Goal: Task Accomplishment & Management: Complete application form

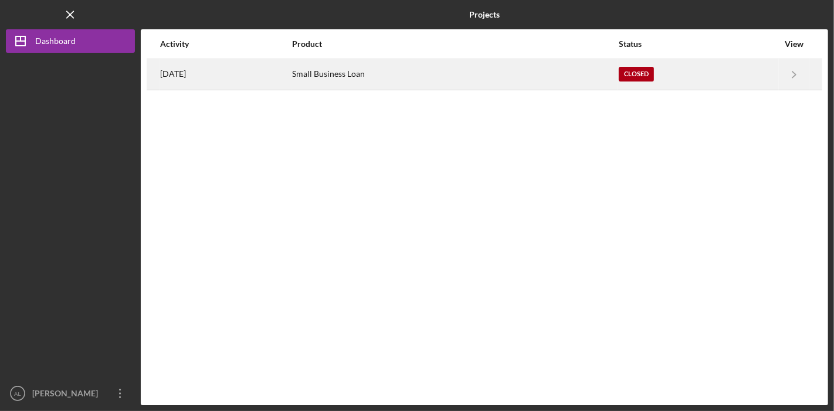
click at [402, 79] on div "Small Business Loan" at bounding box center [455, 74] width 326 height 29
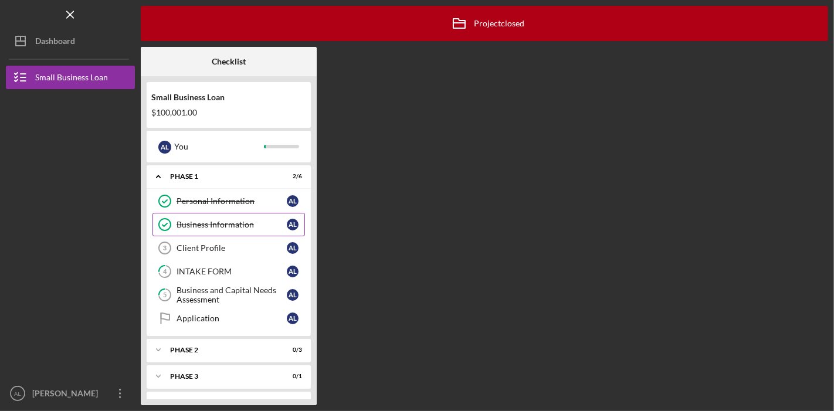
click at [240, 222] on div "Business Information" at bounding box center [232, 224] width 110 height 9
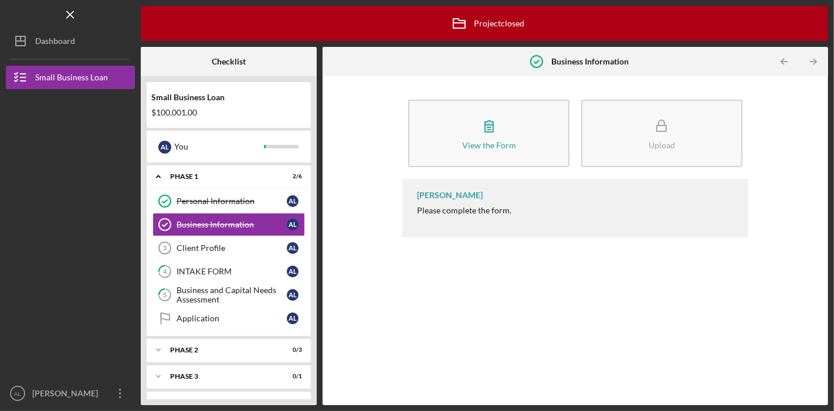
click at [92, 255] on div at bounding box center [70, 309] width 129 height 147
click at [80, 18] on icon "Icon/Menu Close" at bounding box center [70, 15] width 26 height 26
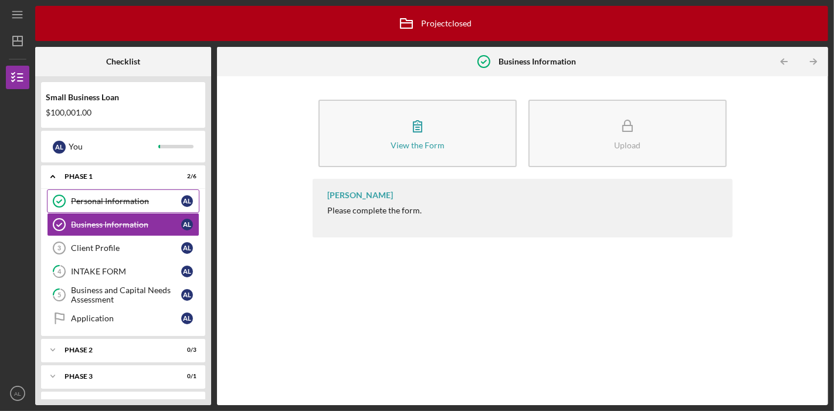
click at [102, 202] on div "Personal Information" at bounding box center [126, 201] width 110 height 9
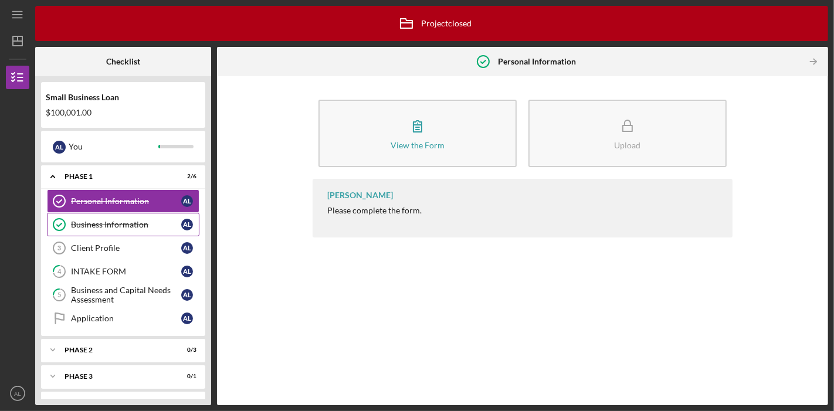
click at [102, 225] on div "Business Information" at bounding box center [126, 224] width 110 height 9
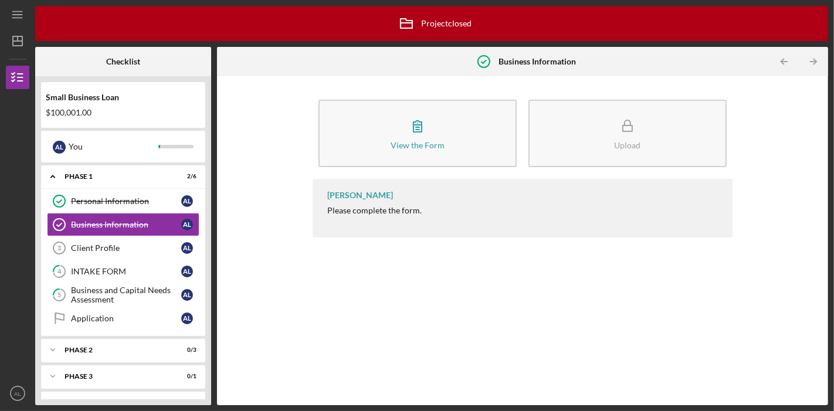
click at [387, 215] on div "Aaron Lackman Please complete the form." at bounding box center [522, 208] width 419 height 59
click at [20, 48] on icon "Icon/Dashboard" at bounding box center [17, 40] width 29 height 29
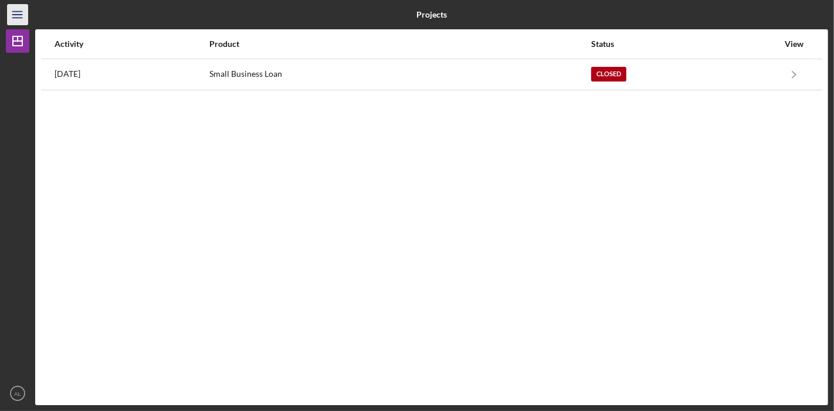
click at [16, 18] on line "button" at bounding box center [16, 18] width 9 height 0
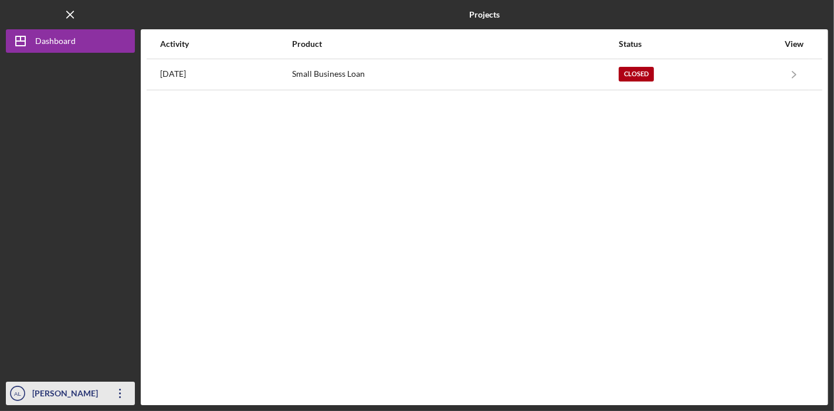
click at [114, 394] on icon "Icon/Overflow" at bounding box center [120, 393] width 29 height 29
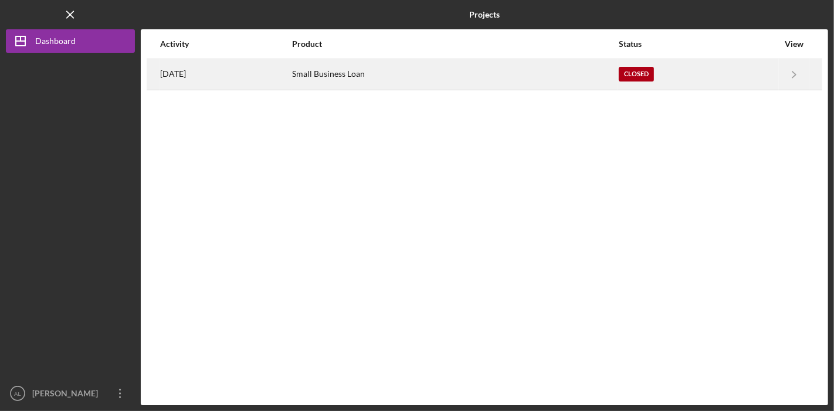
click at [367, 73] on div "Small Business Loan" at bounding box center [455, 74] width 326 height 29
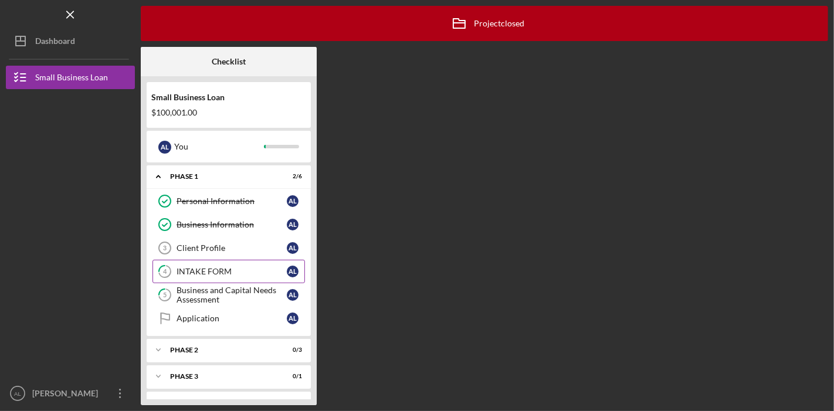
click at [216, 267] on div "INTAKE FORM" at bounding box center [232, 271] width 110 height 9
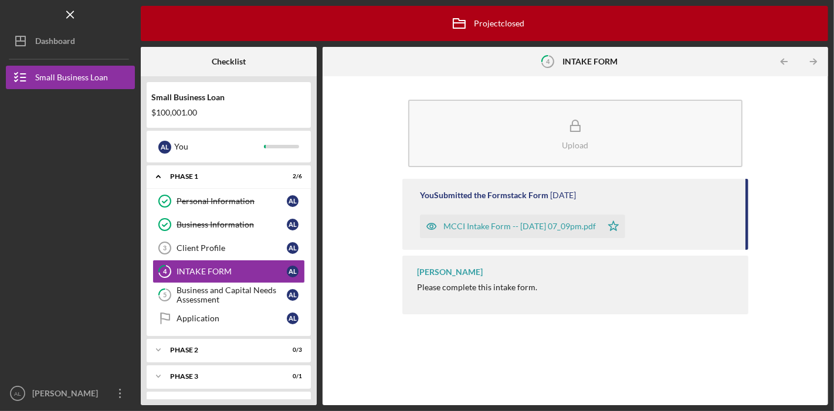
click at [498, 224] on div "MCCI Intake Form -- 2022-01-20 07_09pm.pdf" at bounding box center [520, 226] width 153 height 9
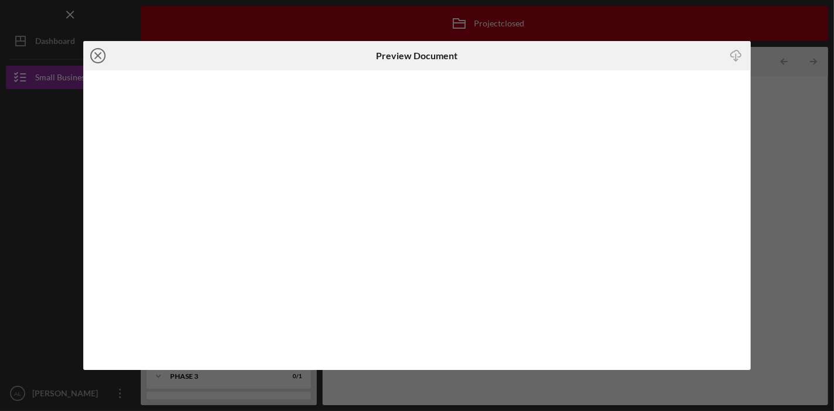
click at [98, 55] on line at bounding box center [98, 56] width 6 height 6
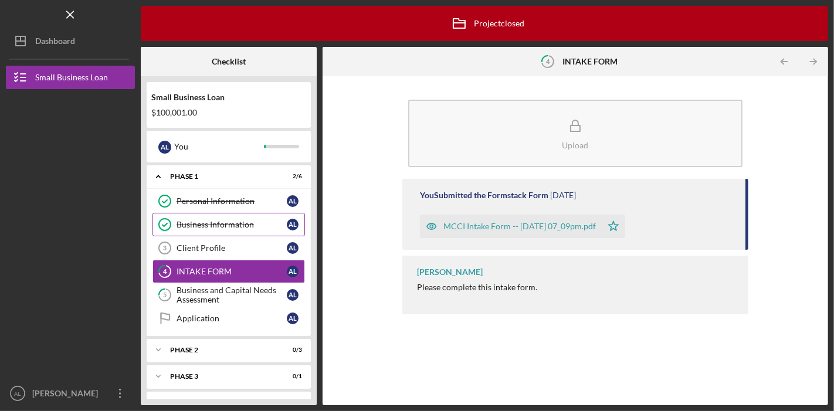
click at [228, 222] on div "Business Information" at bounding box center [232, 224] width 110 height 9
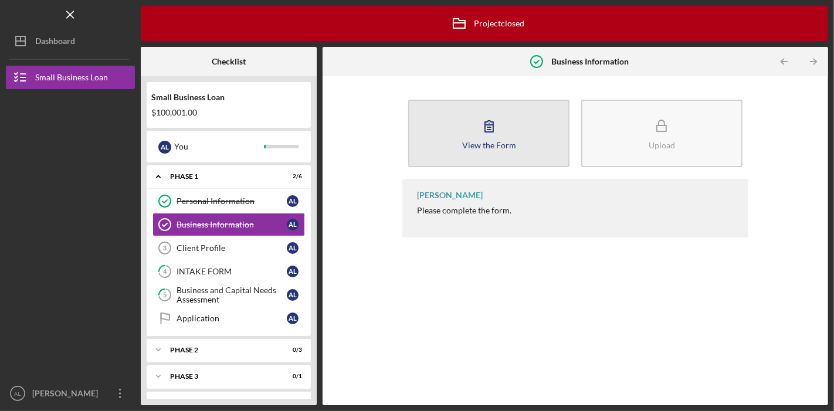
click at [492, 126] on icon "button" at bounding box center [489, 125] width 29 height 29
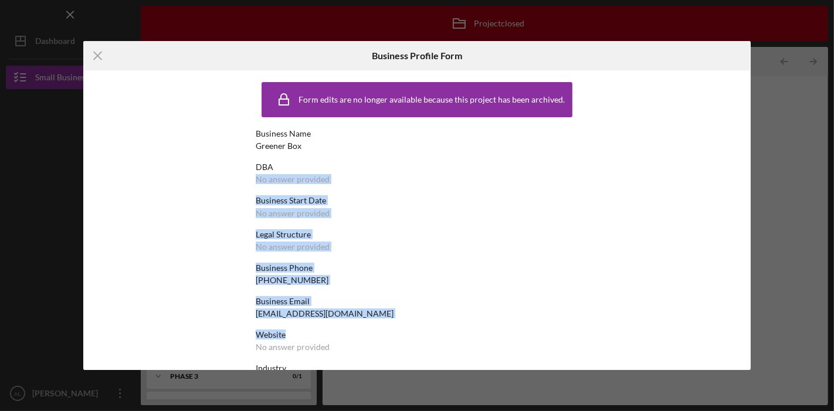
drag, startPoint x: 543, startPoint y: 153, endPoint x: 564, endPoint y: 319, distance: 167.4
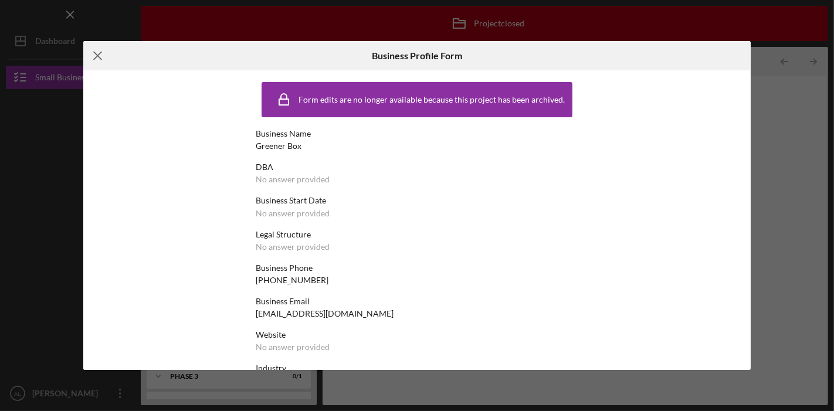
click at [97, 53] on icon "Icon/Menu Close" at bounding box center [97, 55] width 29 height 29
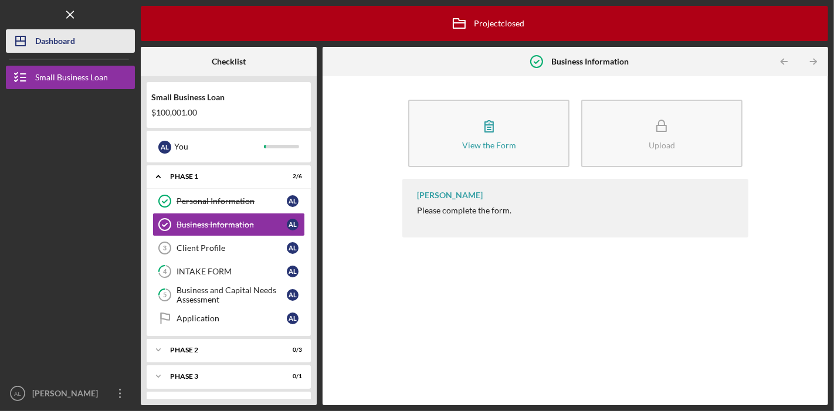
click at [83, 41] on button "Icon/Dashboard Dashboard" at bounding box center [70, 40] width 129 height 23
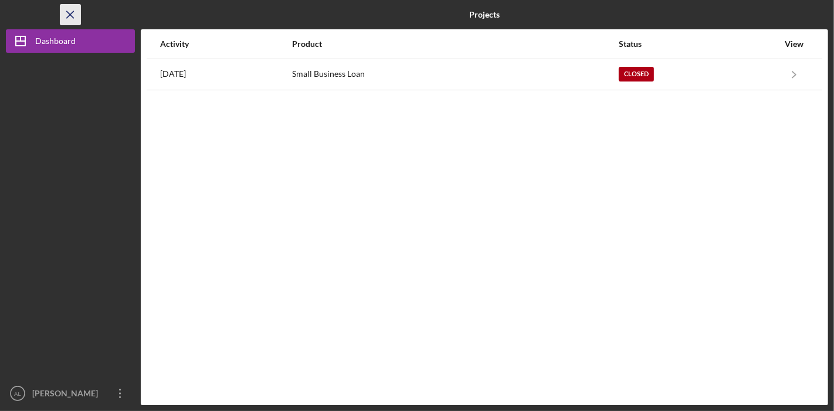
click at [72, 18] on icon "Icon/Menu Close" at bounding box center [70, 15] width 26 height 26
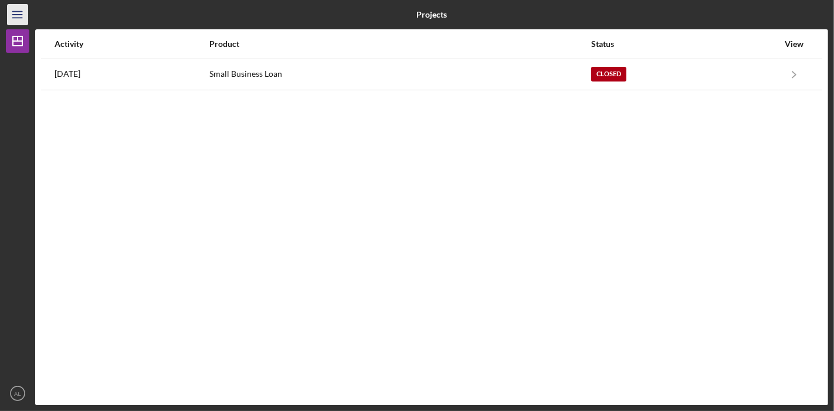
click at [22, 13] on icon "Icon/Menu" at bounding box center [18, 15] width 26 height 26
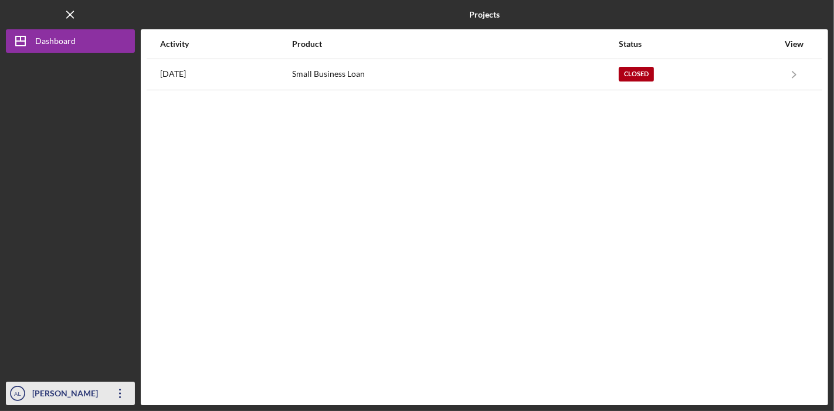
click at [133, 393] on icon "Icon/Overflow" at bounding box center [120, 393] width 29 height 29
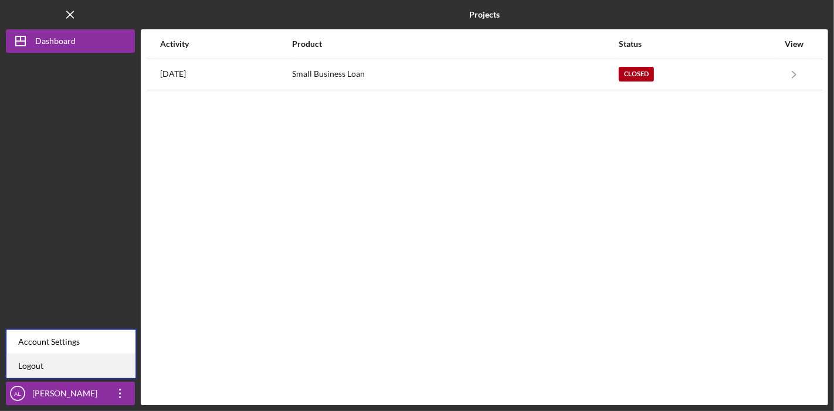
click at [103, 373] on link "Logout" at bounding box center [70, 366] width 129 height 24
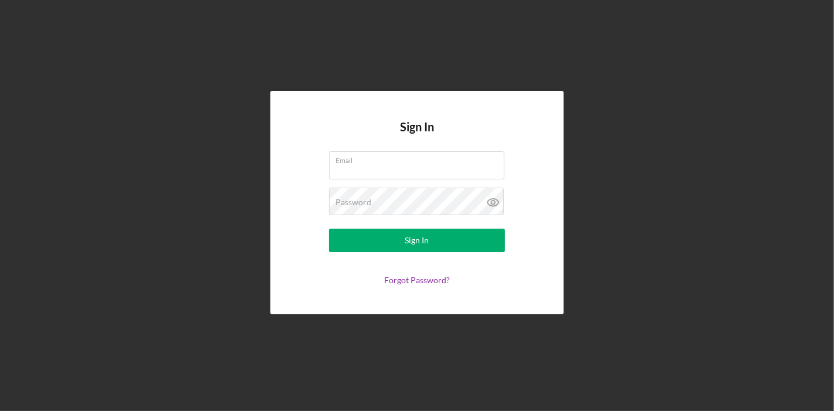
type input "[PERSON_NAME][EMAIL_ADDRESS][PERSON_NAME][DOMAIN_NAME]"
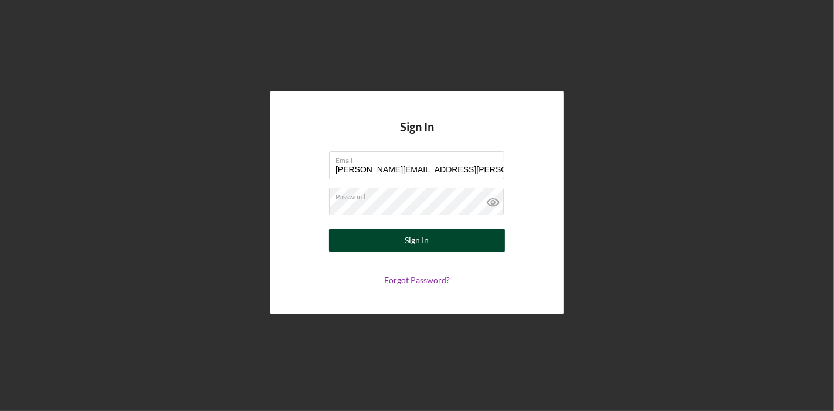
click at [421, 236] on div "Sign In" at bounding box center [417, 240] width 24 height 23
